Goal: Task Accomplishment & Management: Use online tool/utility

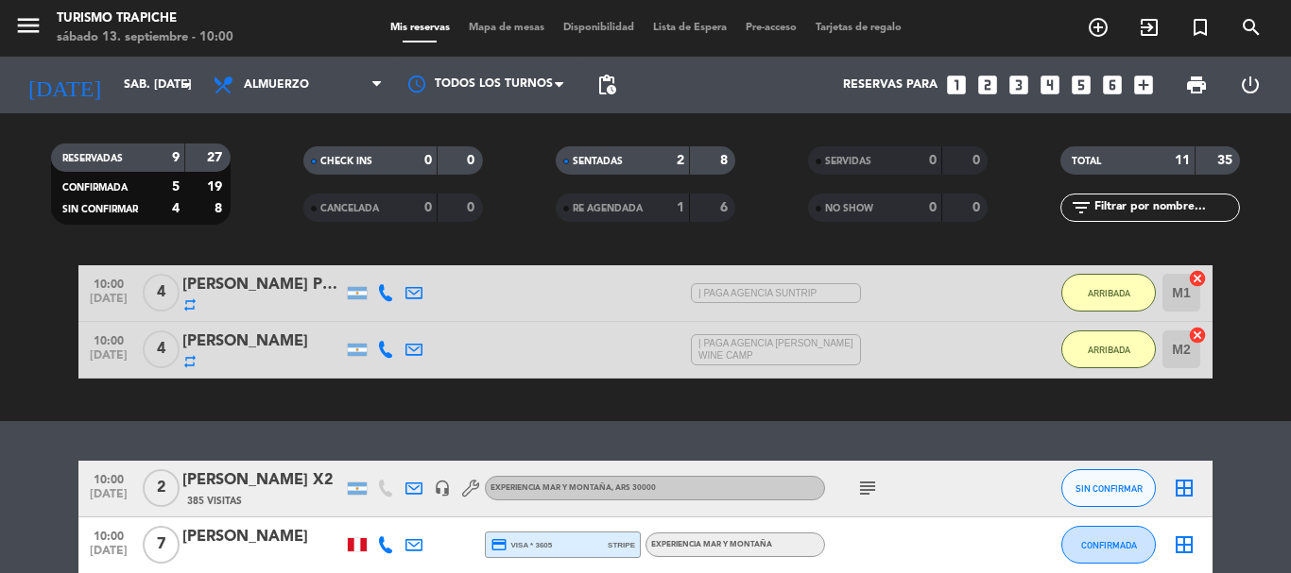
scroll to position [283, 0]
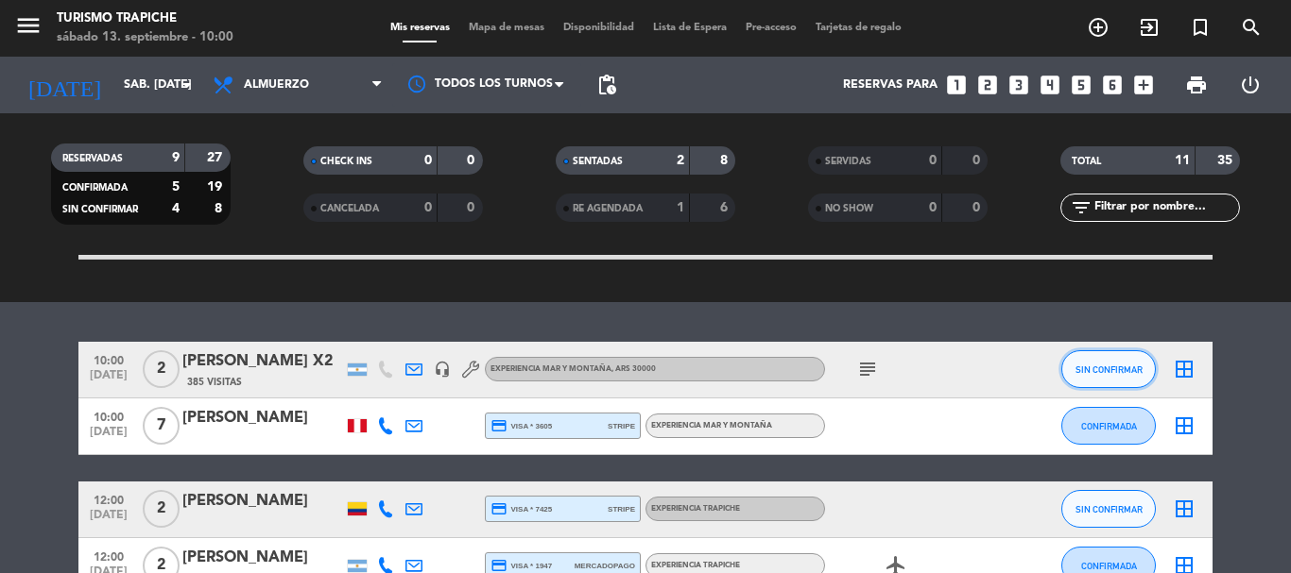
click at [1117, 370] on span "SIN CONFIRMAR" at bounding box center [1108, 370] width 67 height 10
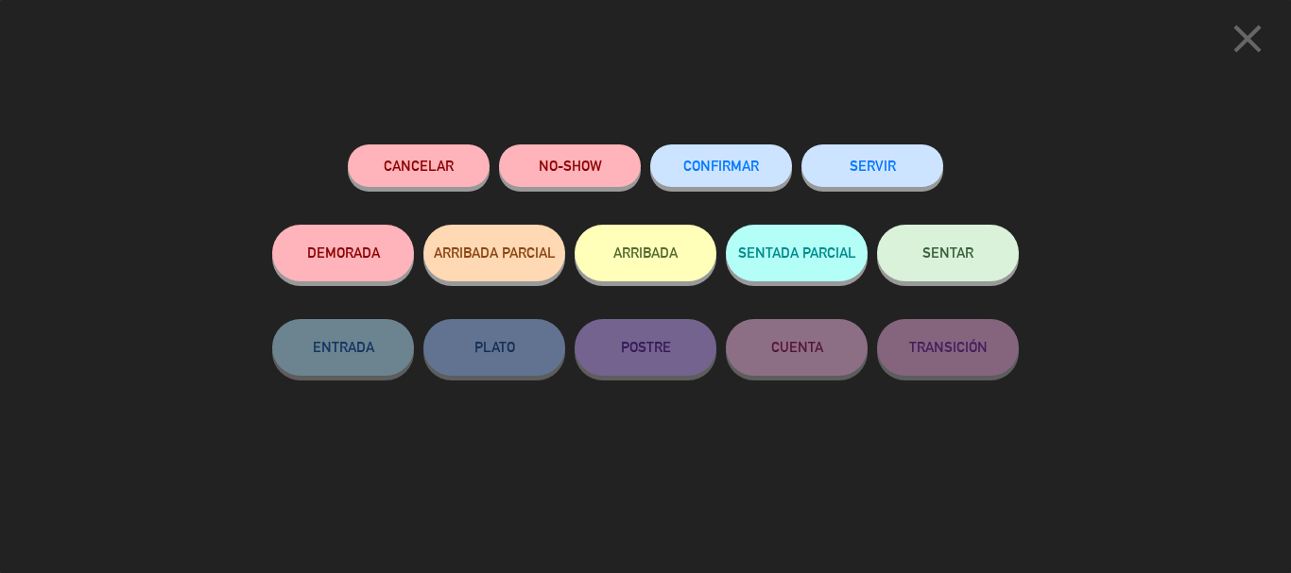
click at [608, 247] on button "ARRIBADA" at bounding box center [645, 253] width 142 height 57
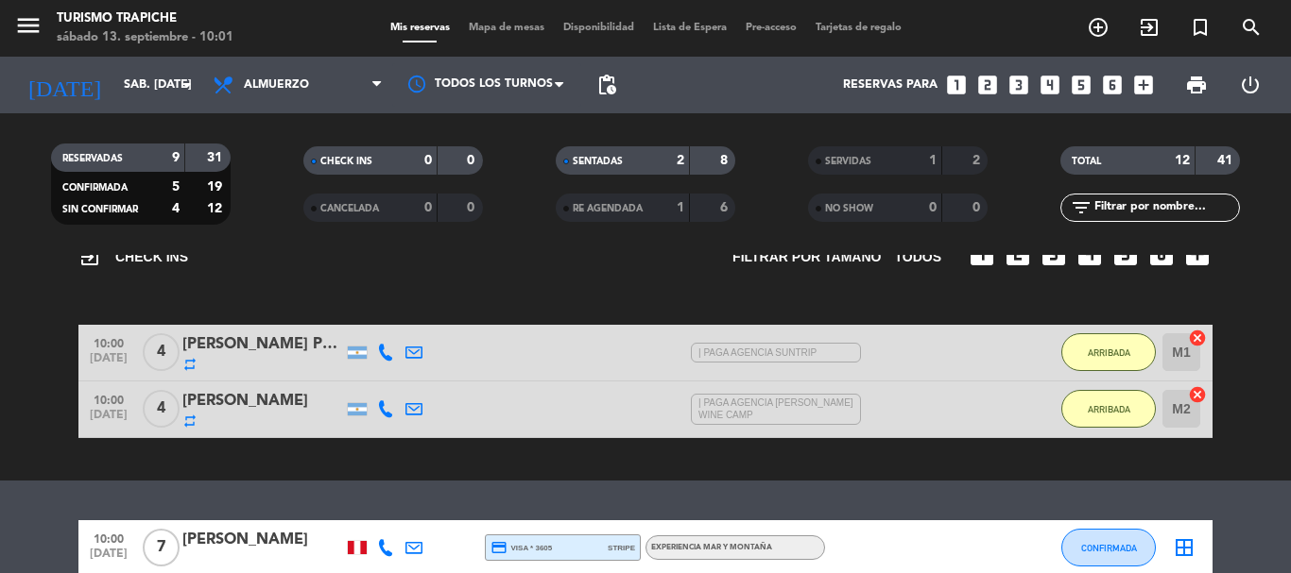
scroll to position [0, 0]
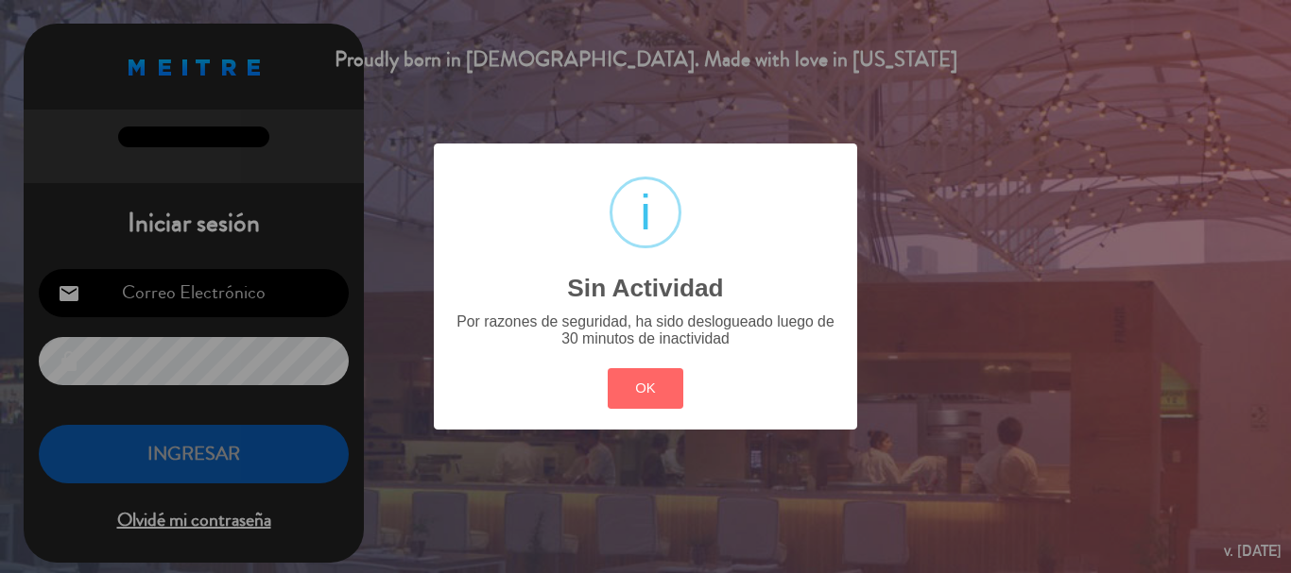
type input "[EMAIL_ADDRESS][DOMAIN_NAME]"
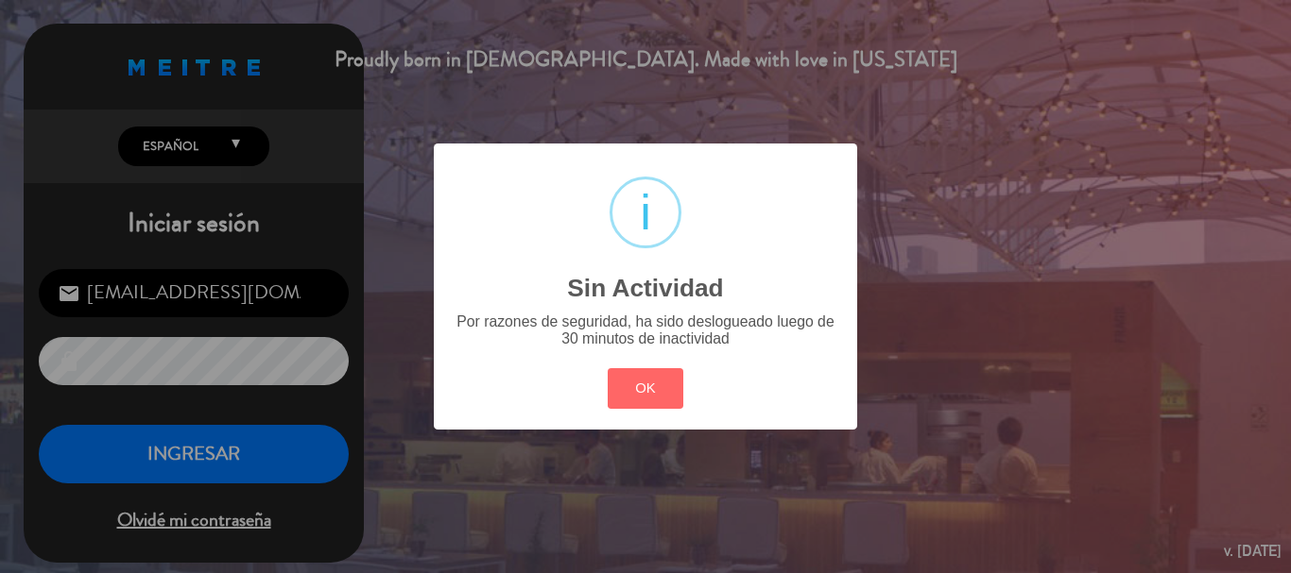
click at [209, 454] on div "? ! i Sin Actividad × Por razones de seguridad, ha sido deslogueado luego de 30…" at bounding box center [645, 286] width 1291 height 573
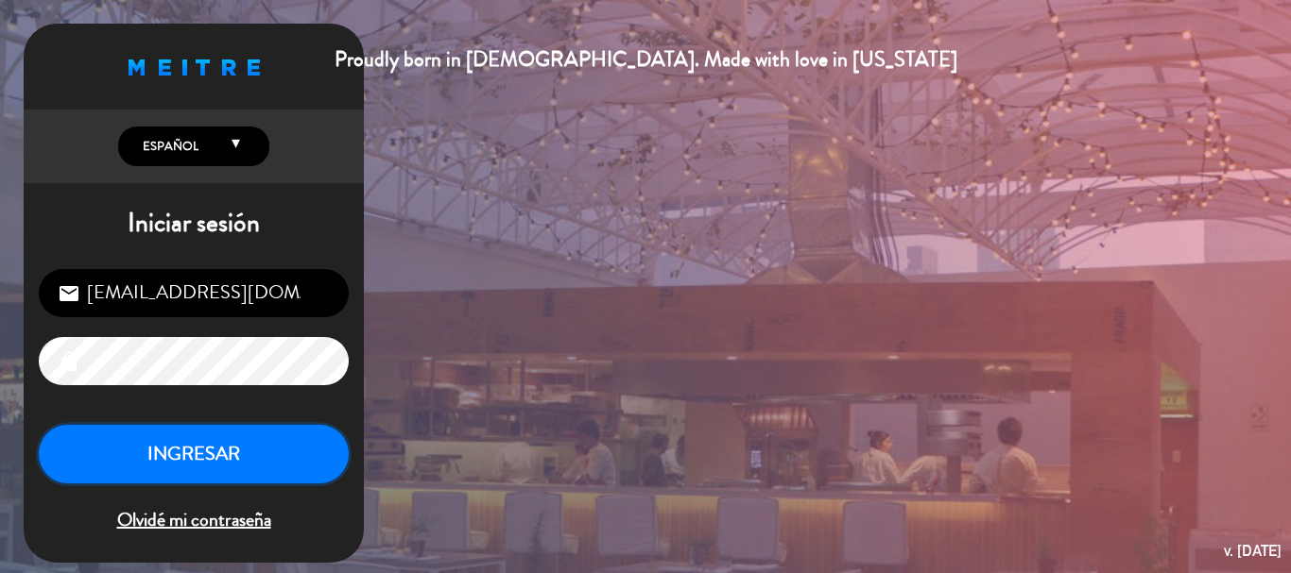
click at [209, 454] on button "INGRESAR" at bounding box center [194, 455] width 310 height 60
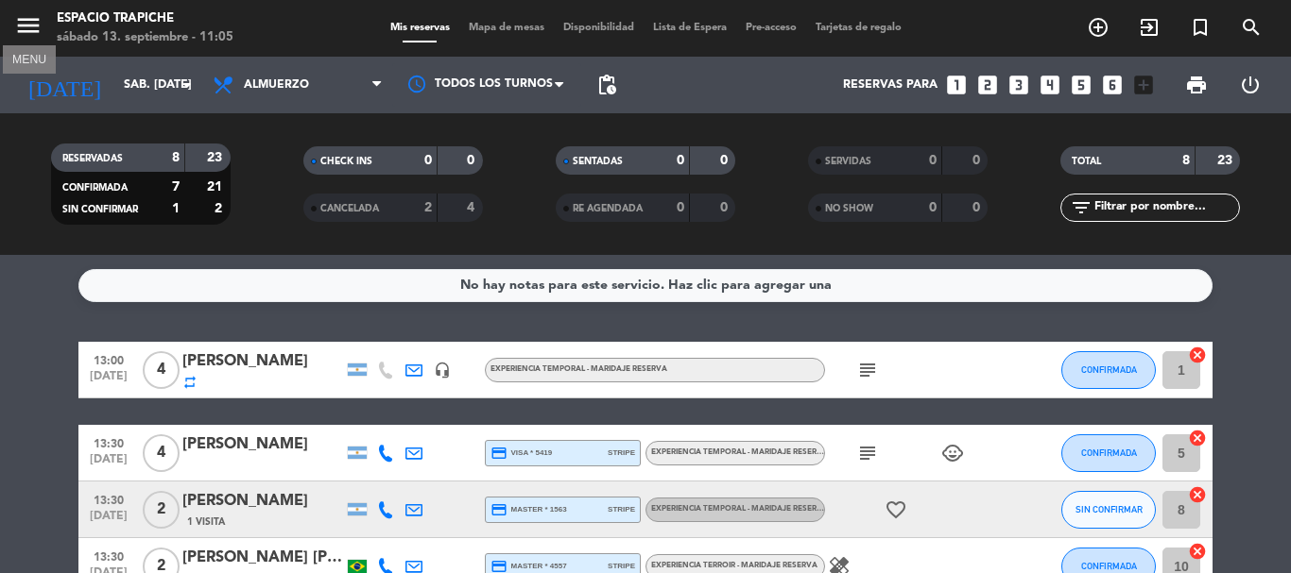
click at [35, 26] on icon "menu" at bounding box center [28, 25] width 28 height 28
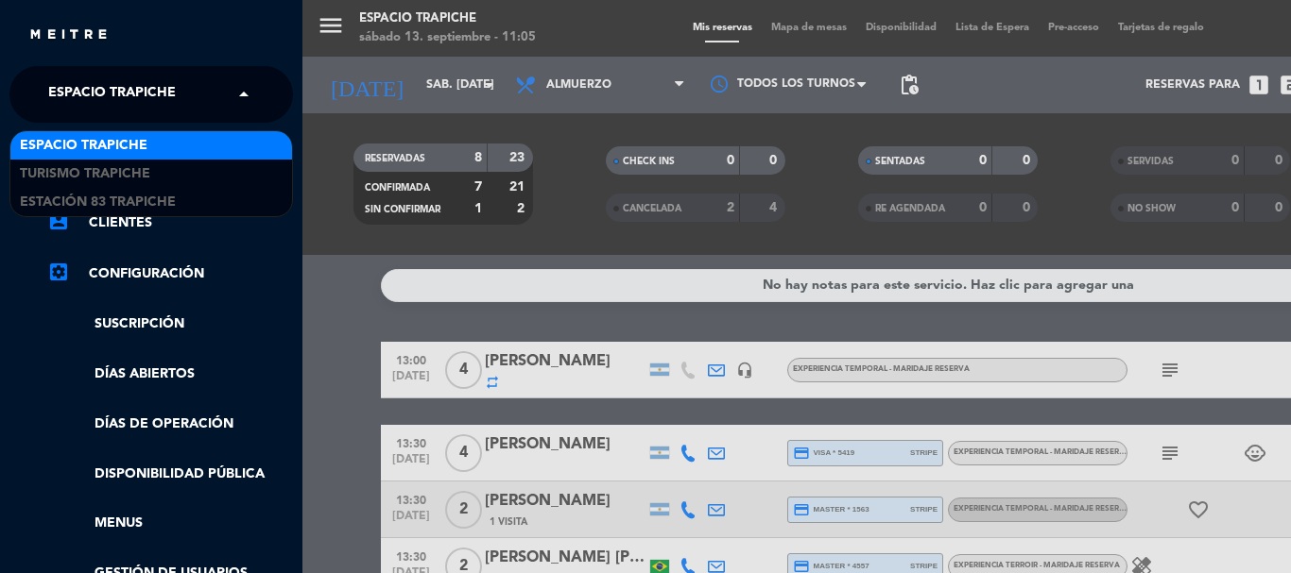
click at [242, 103] on span at bounding box center [248, 95] width 32 height 40
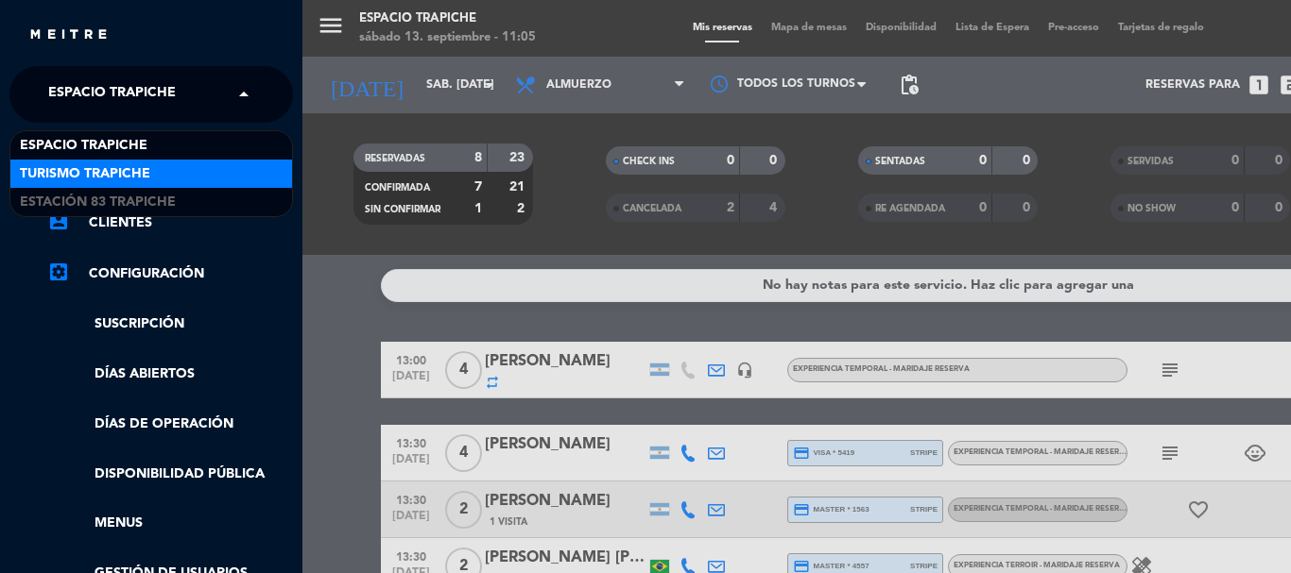
click at [153, 166] on div "Turismo Trapiche" at bounding box center [151, 174] width 282 height 28
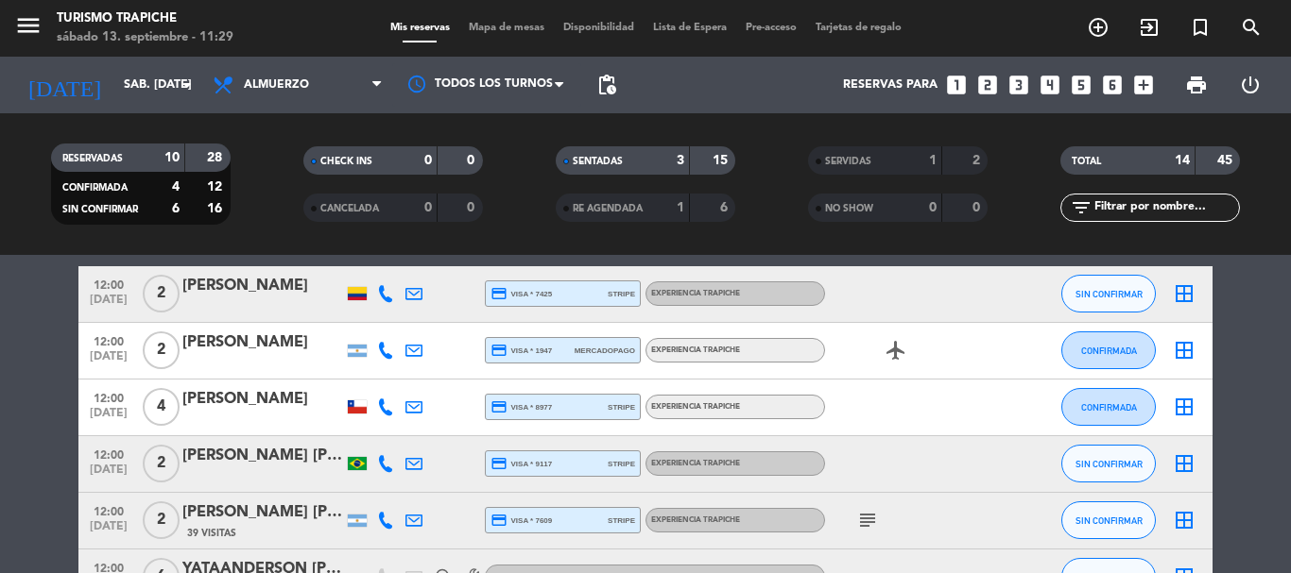
scroll to position [472, 0]
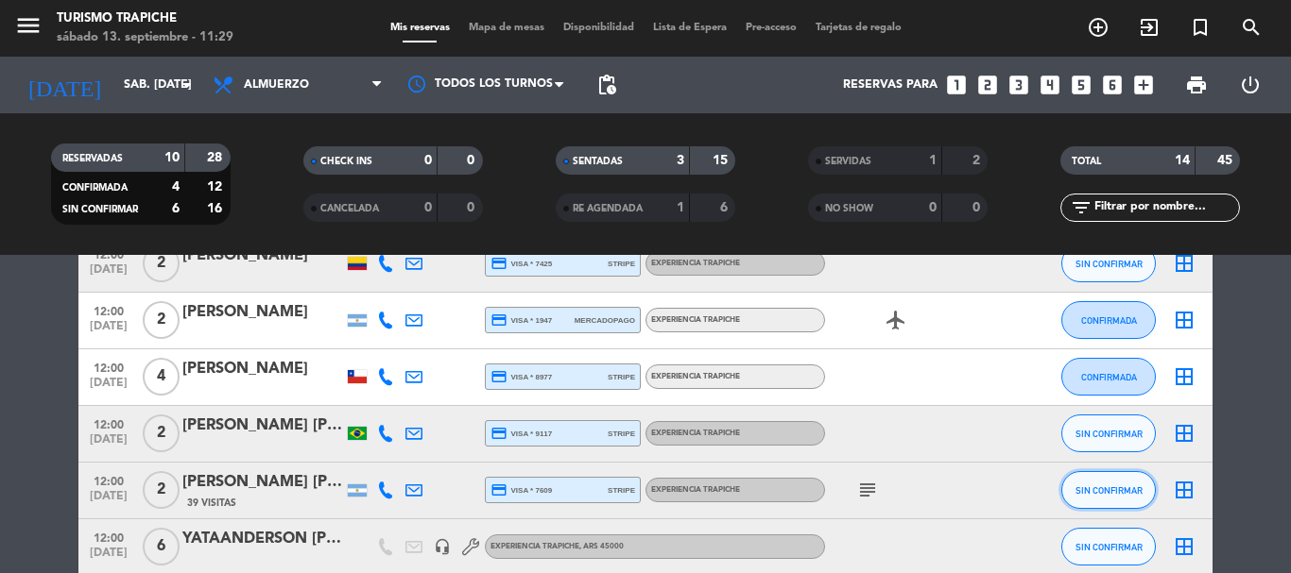
click at [1097, 489] on span "SIN CONFIRMAR" at bounding box center [1108, 491] width 67 height 10
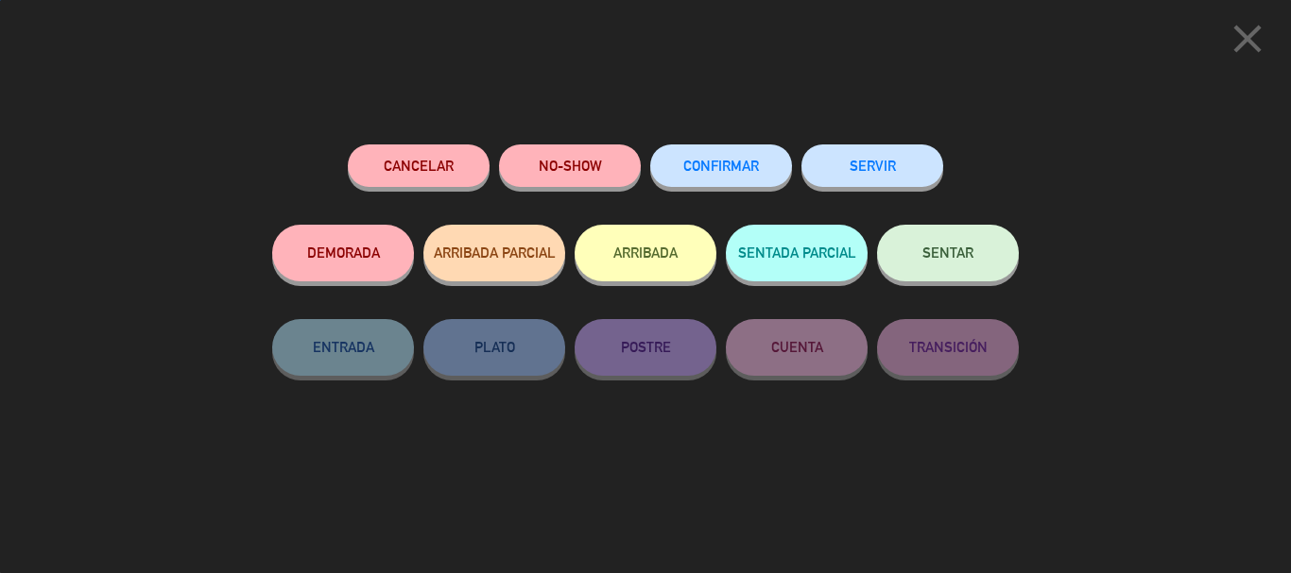
click at [628, 261] on button "ARRIBADA" at bounding box center [645, 253] width 142 height 57
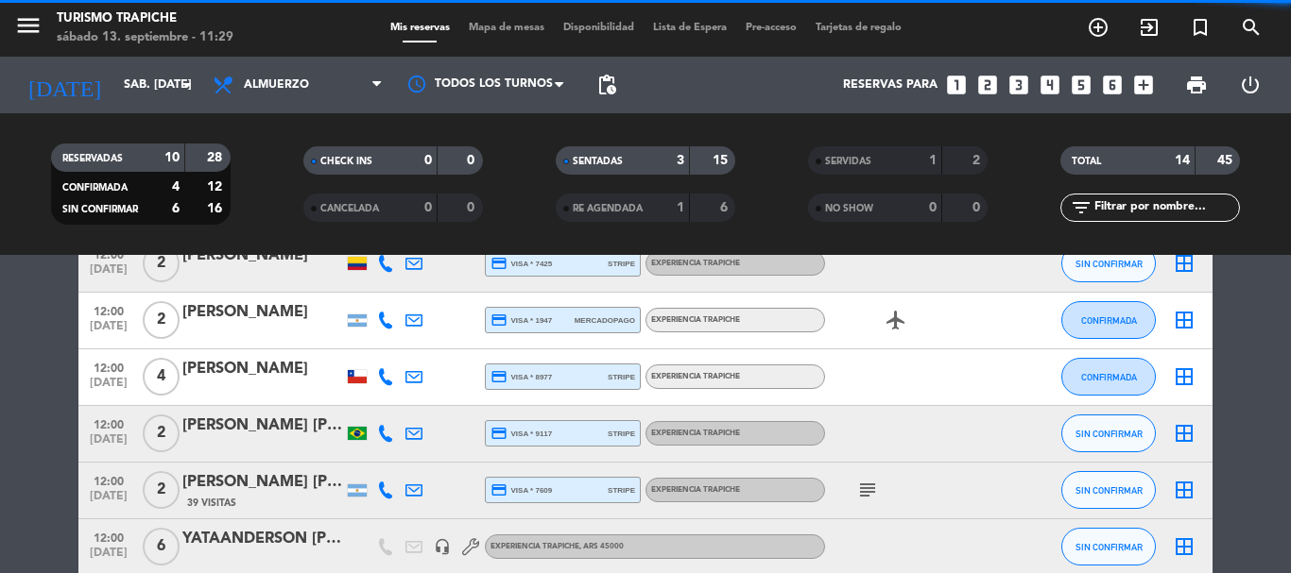
scroll to position [556, 0]
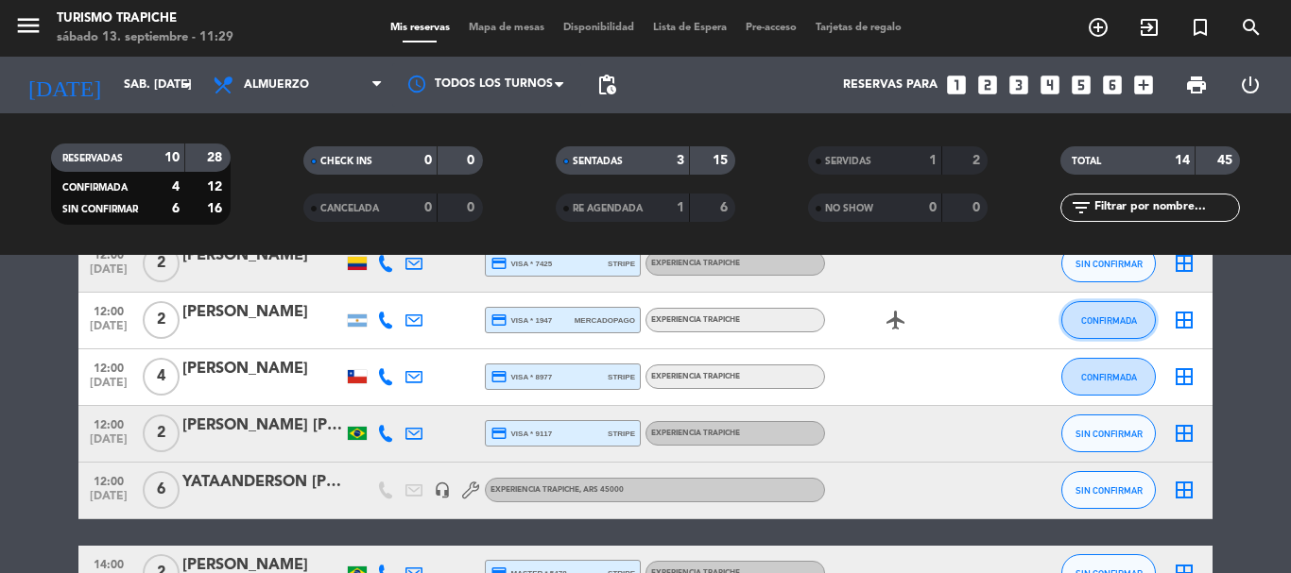
click at [1106, 316] on span "CONFIRMADA" at bounding box center [1109, 321] width 56 height 10
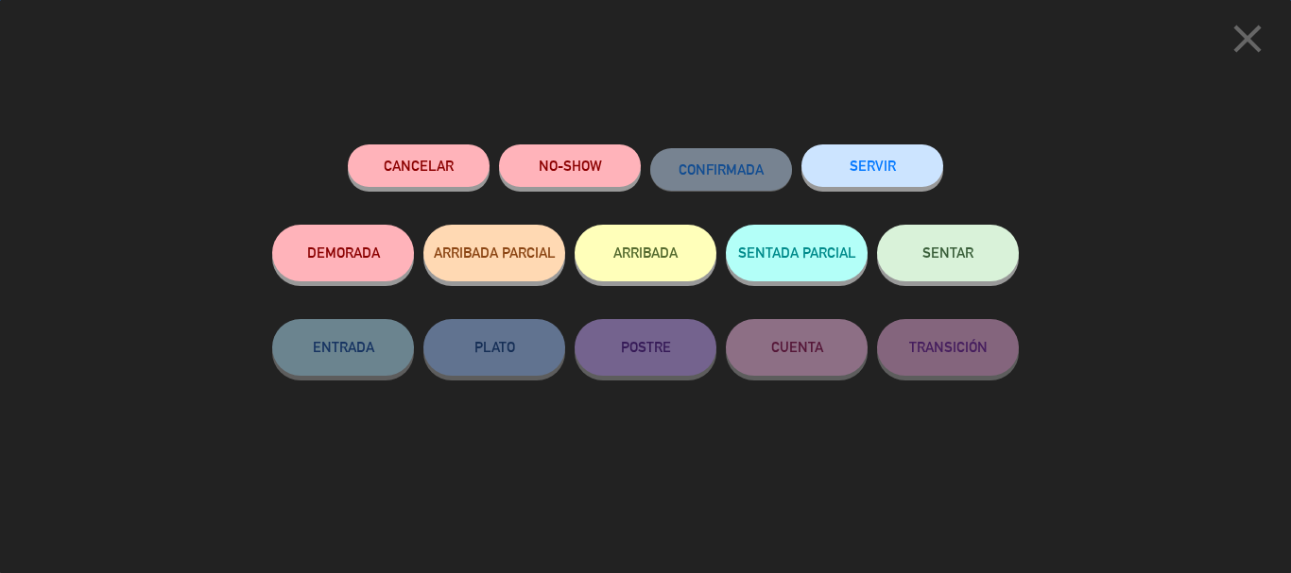
click at [619, 245] on button "ARRIBADA" at bounding box center [645, 253] width 142 height 57
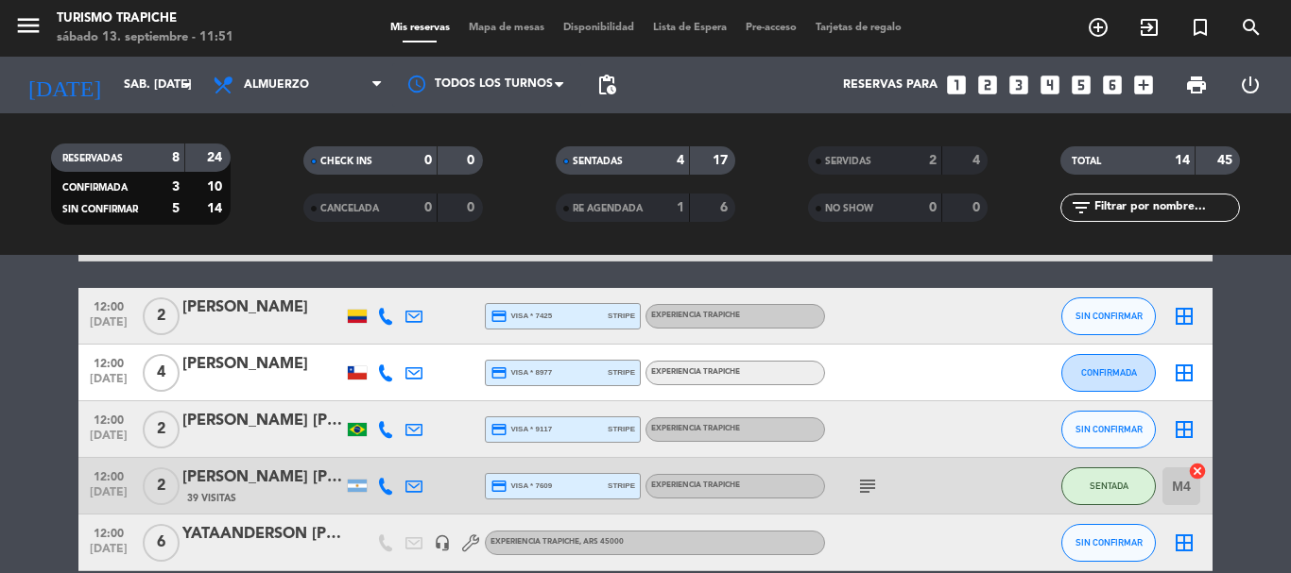
scroll to position [283, 0]
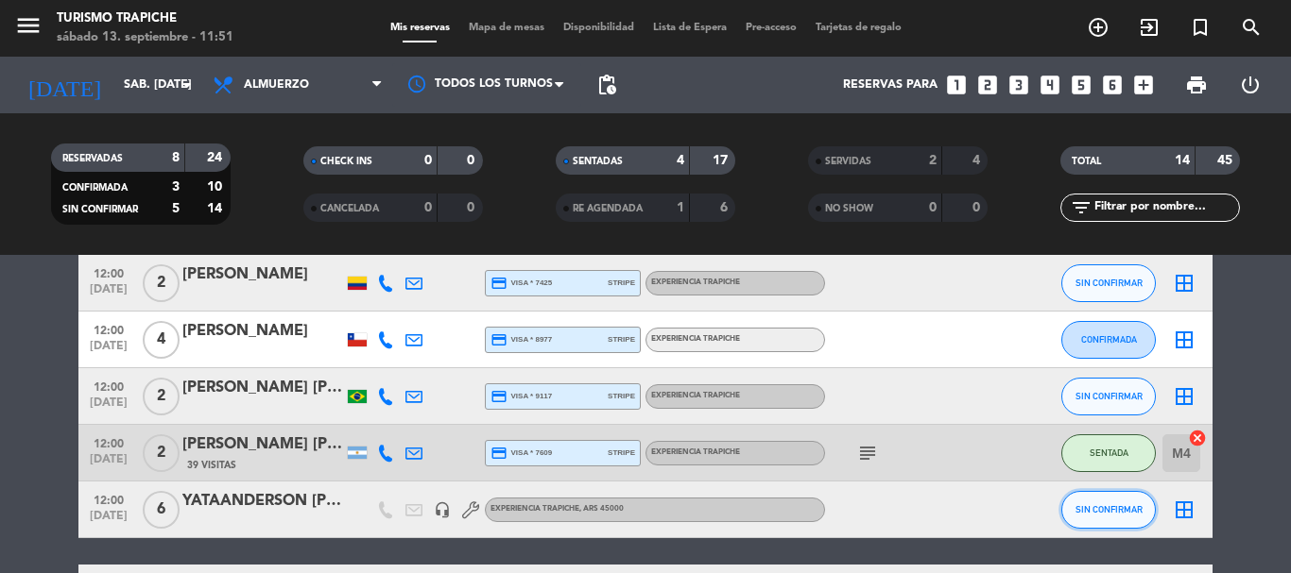
click at [1100, 510] on span "SIN CONFIRMAR" at bounding box center [1108, 509] width 67 height 10
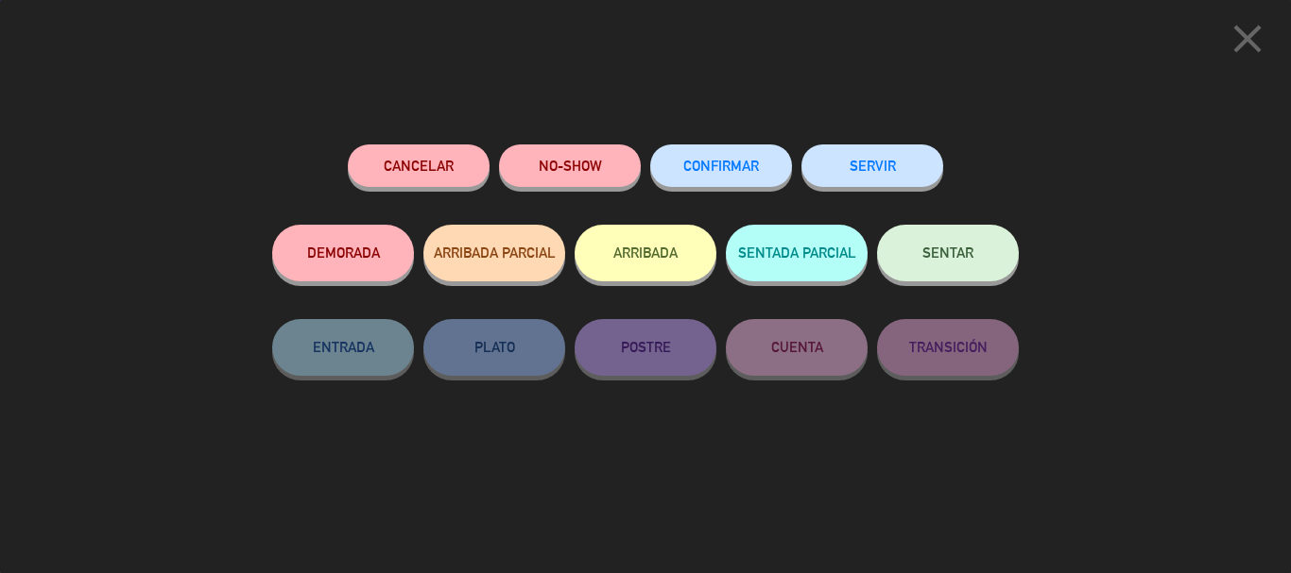
click at [608, 273] on button "ARRIBADA" at bounding box center [645, 253] width 142 height 57
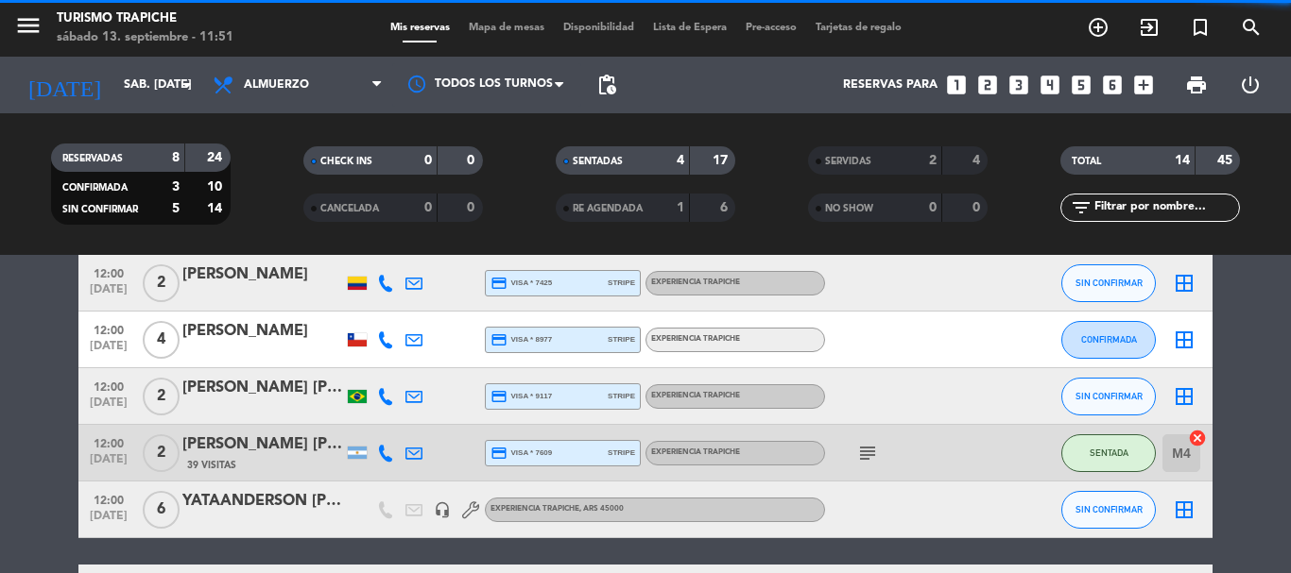
scroll to position [510, 0]
